Goal: Transaction & Acquisition: Purchase product/service

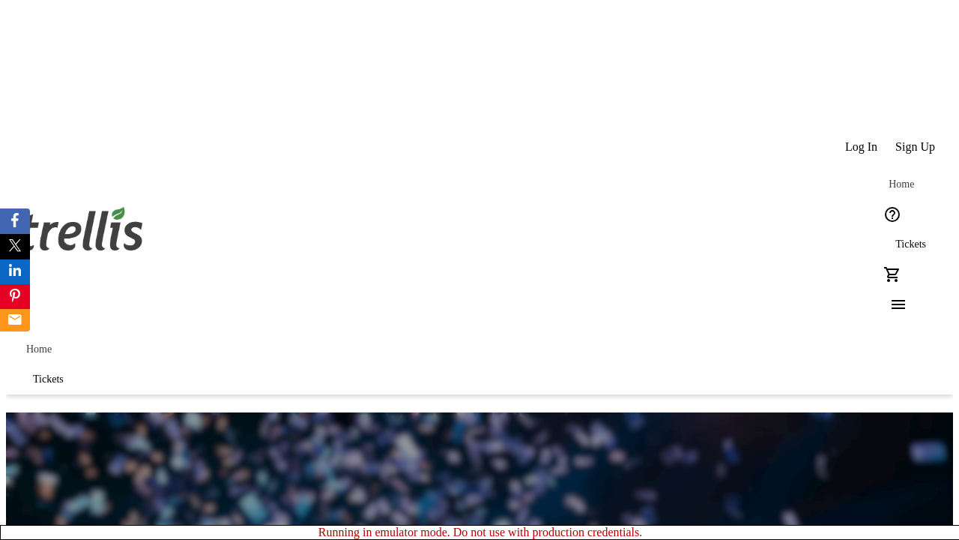
click at [917, 140] on span "Sign Up" at bounding box center [916, 146] width 40 height 13
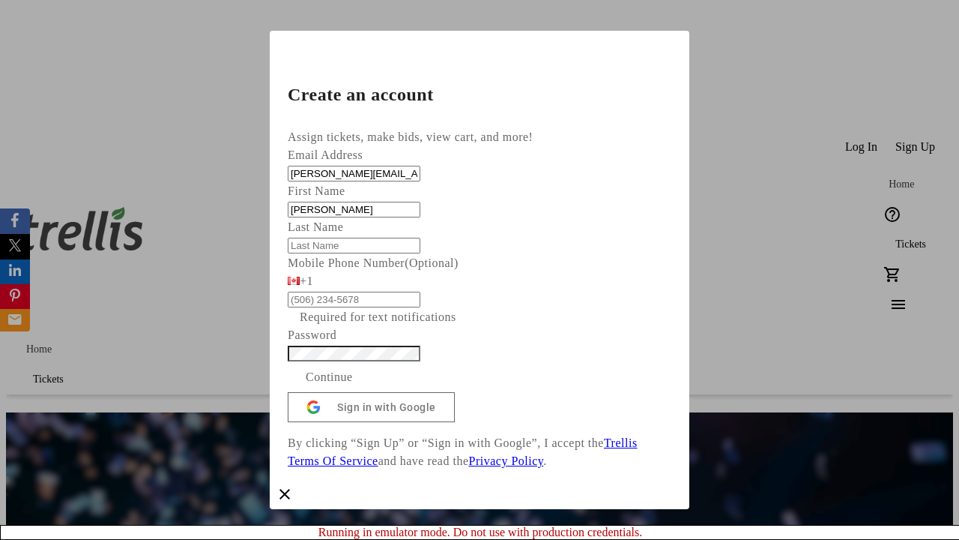
type input "[PERSON_NAME]"
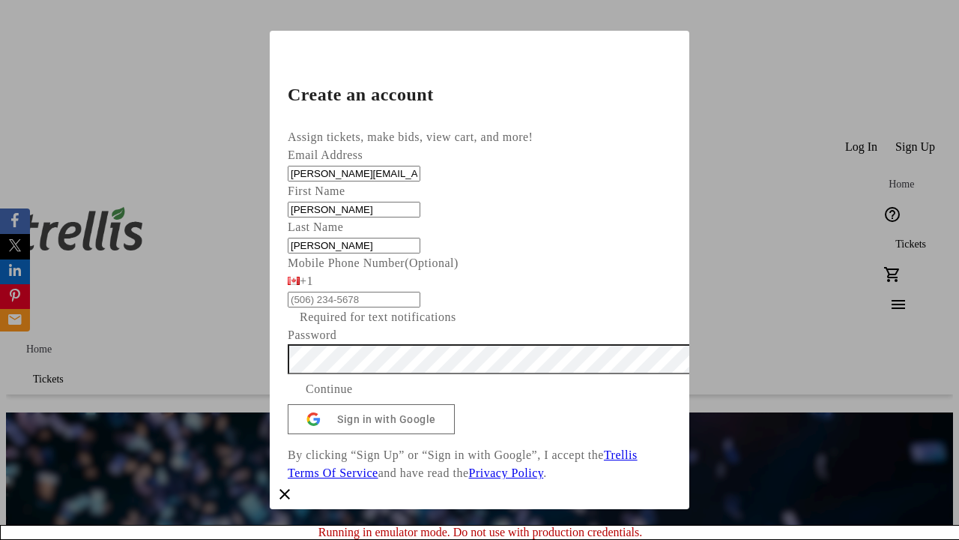
click at [353, 398] on span "Continue" at bounding box center [329, 389] width 47 height 18
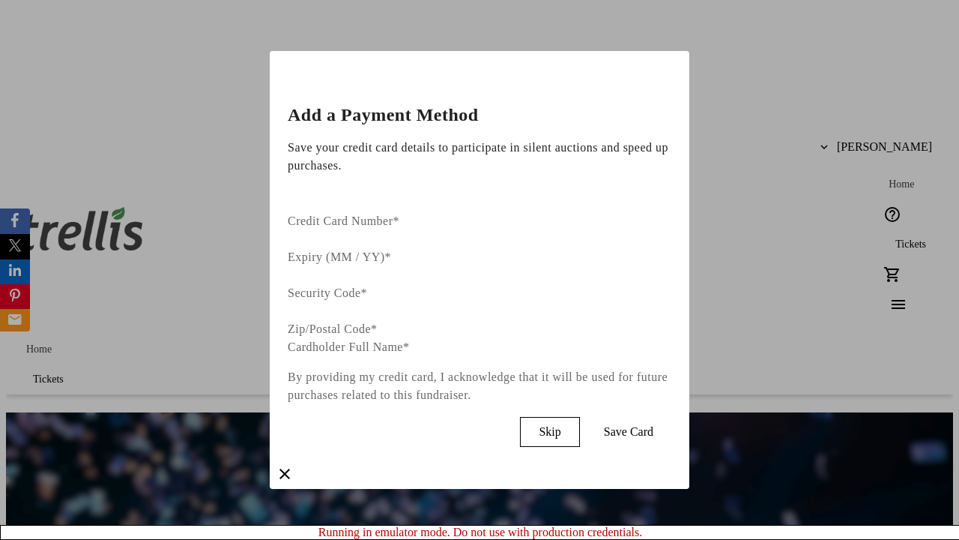
click at [561, 425] on span "Skip" at bounding box center [550, 431] width 22 height 13
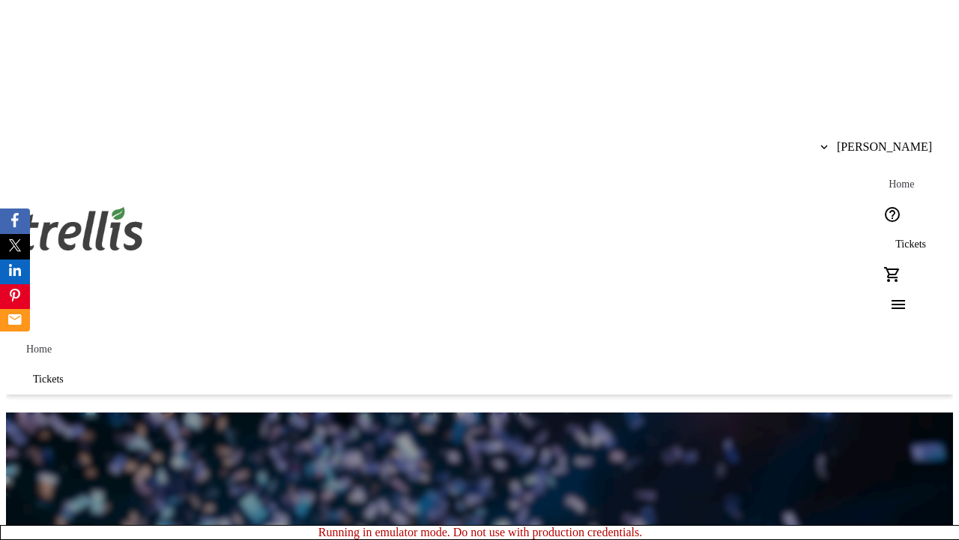
click at [896, 238] on span "Tickets" at bounding box center [911, 244] width 31 height 12
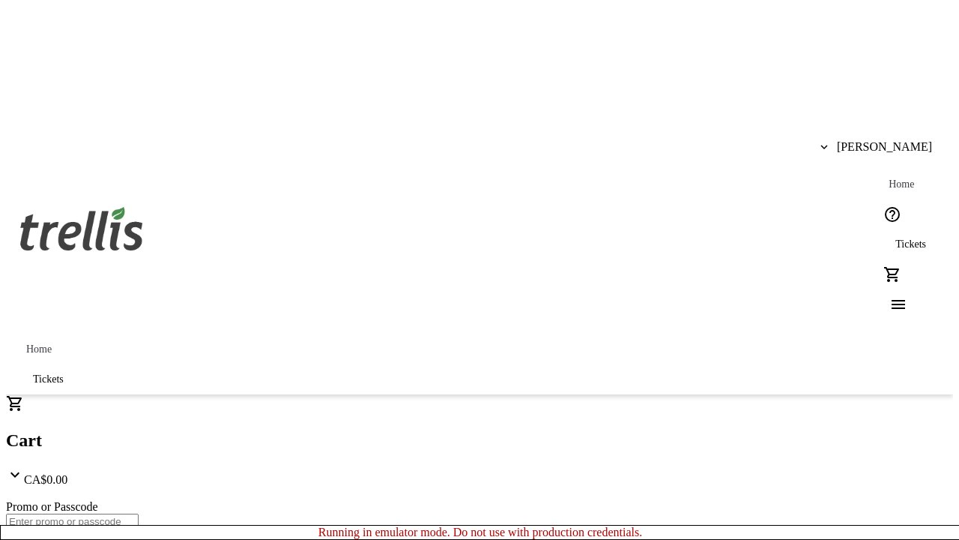
type input "1"
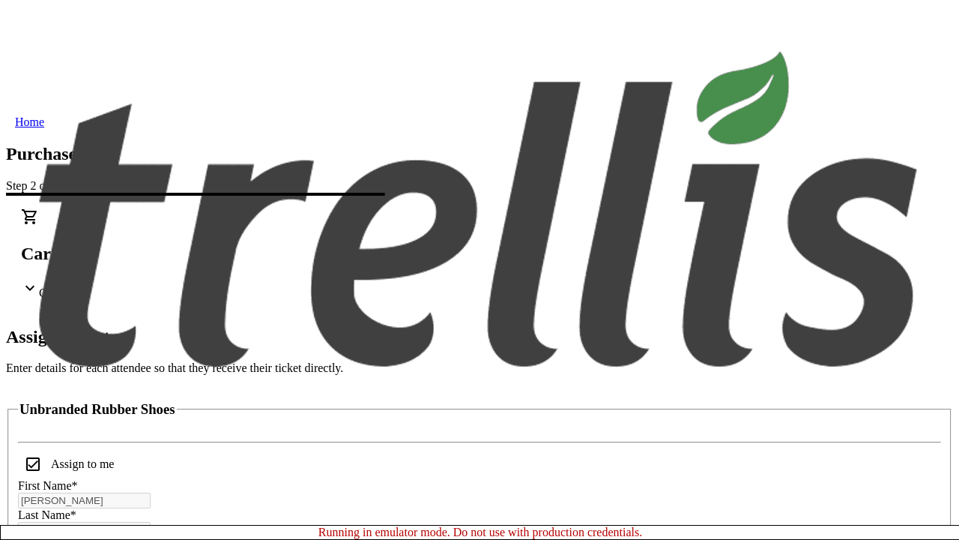
scroll to position [91, 0]
